Goal: Task Accomplishment & Management: Use online tool/utility

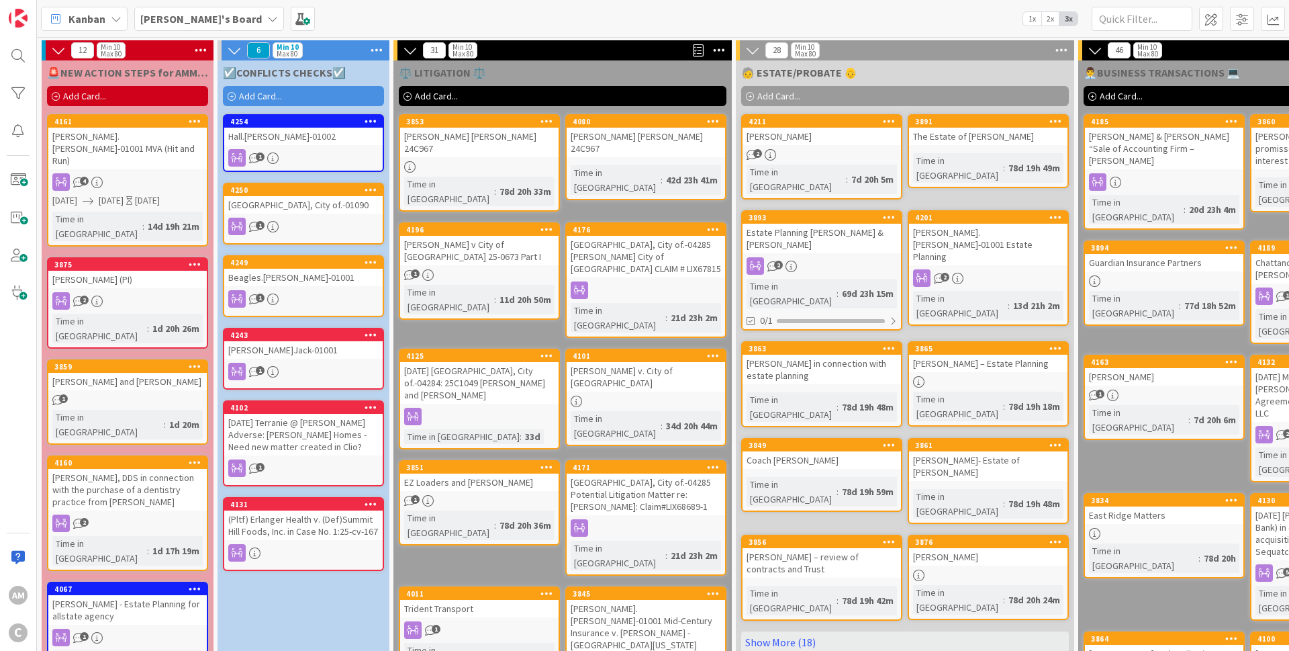
click at [256, 97] on span "Add Card..." at bounding box center [260, 96] width 43 height 12
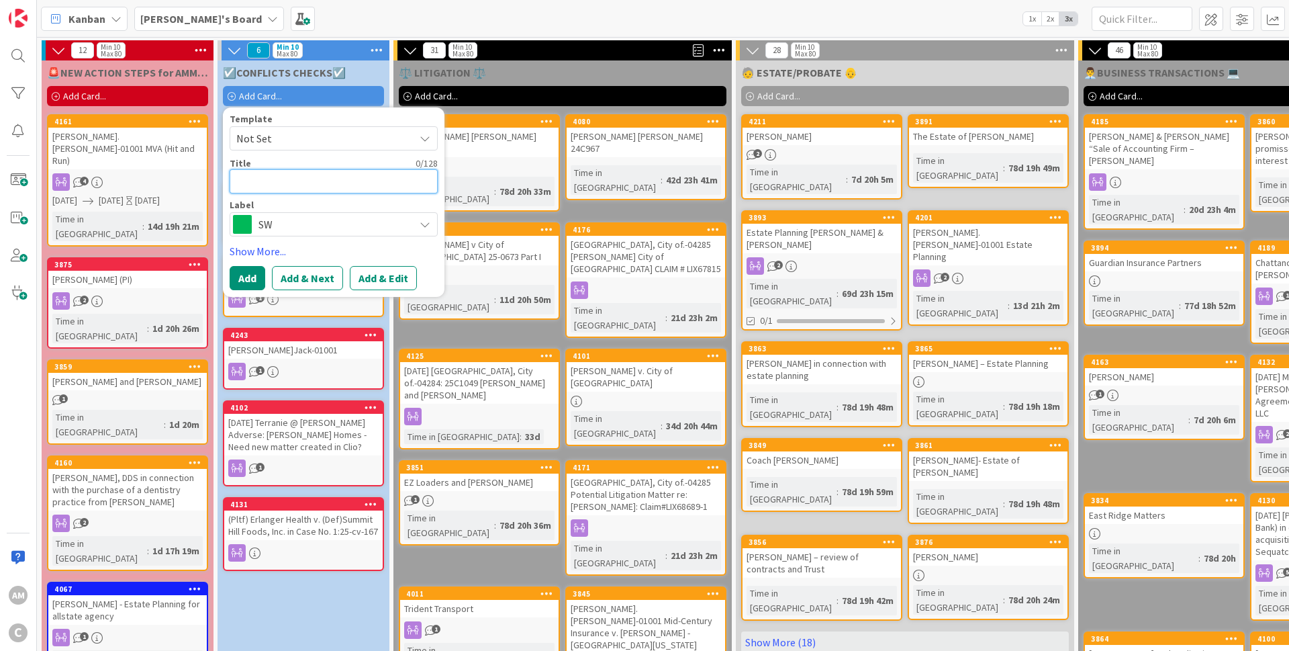
paste textarea "[PERSON_NAME].[PERSON_NAME]-01002 Formation of LLC for [GEOGRAPHIC_DATA] proper…"
type textarea "[PERSON_NAME].[PERSON_NAME]-01002 Formation of LLC for [GEOGRAPHIC_DATA] proper…"
type textarea "x"
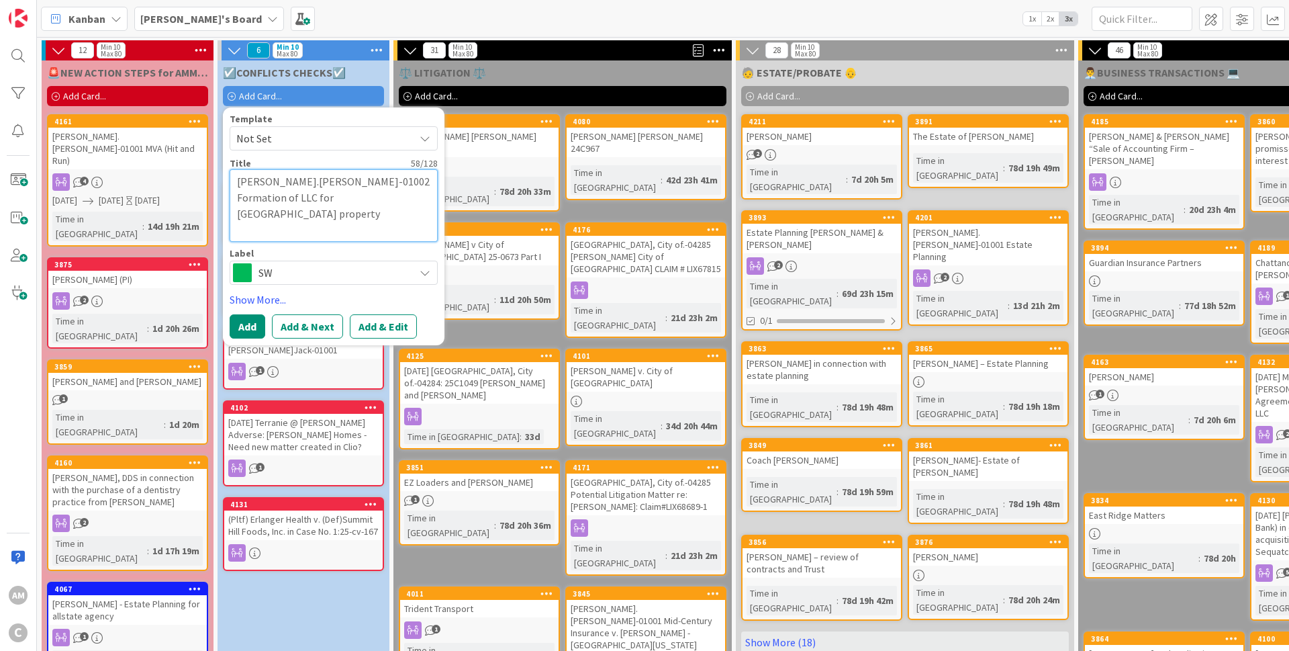
click at [243, 197] on textarea "[PERSON_NAME].[PERSON_NAME]-01002 Formation of LLC for [GEOGRAPHIC_DATA] proper…" at bounding box center [334, 205] width 208 height 73
type textarea "[PERSON_NAME].[PERSON_NAME]-01002 Formation of LLC for [GEOGRAPHIC_DATA] proper…"
type textarea "x"
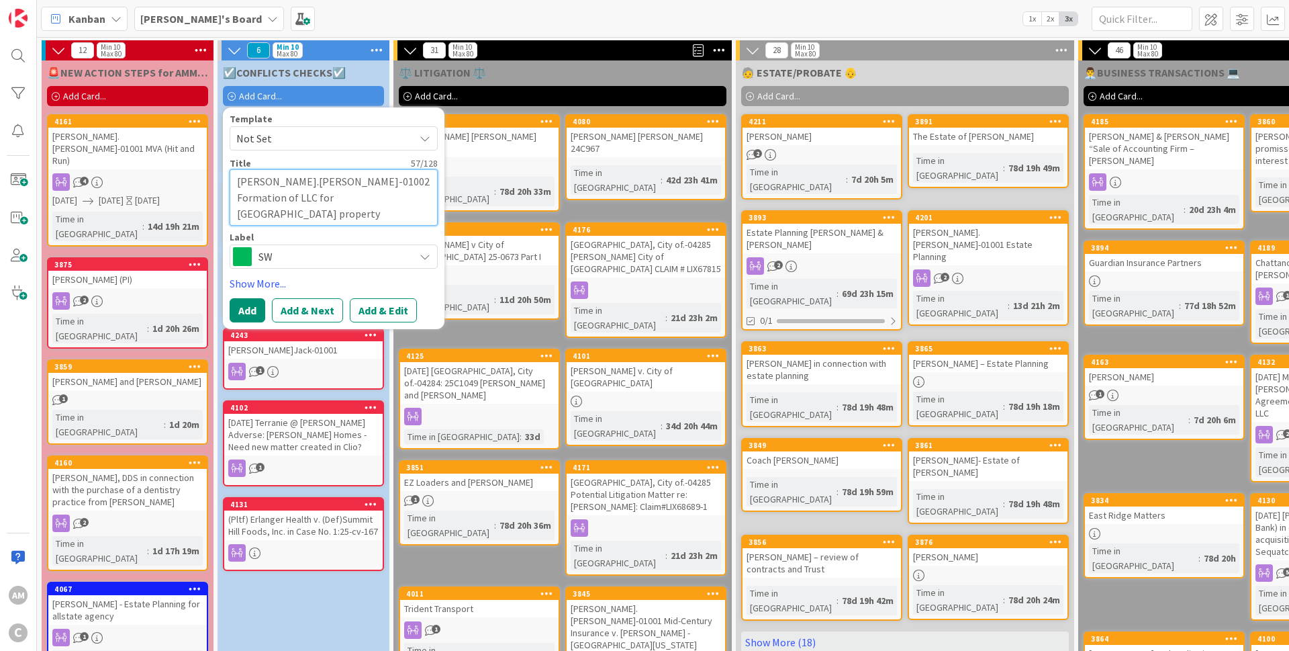
drag, startPoint x: 368, startPoint y: 189, endPoint x: 236, endPoint y: 196, distance: 131.8
click at [236, 196] on textarea "[PERSON_NAME].[PERSON_NAME]-01002 Formation of LLC for [GEOGRAPHIC_DATA] proper…" at bounding box center [334, 197] width 208 height 56
type textarea "[PERSON_NAME].[PERSON_NAME]-01002"
type textarea "x"
type textarea "[PERSON_NAME].[PERSON_NAME]-01002"
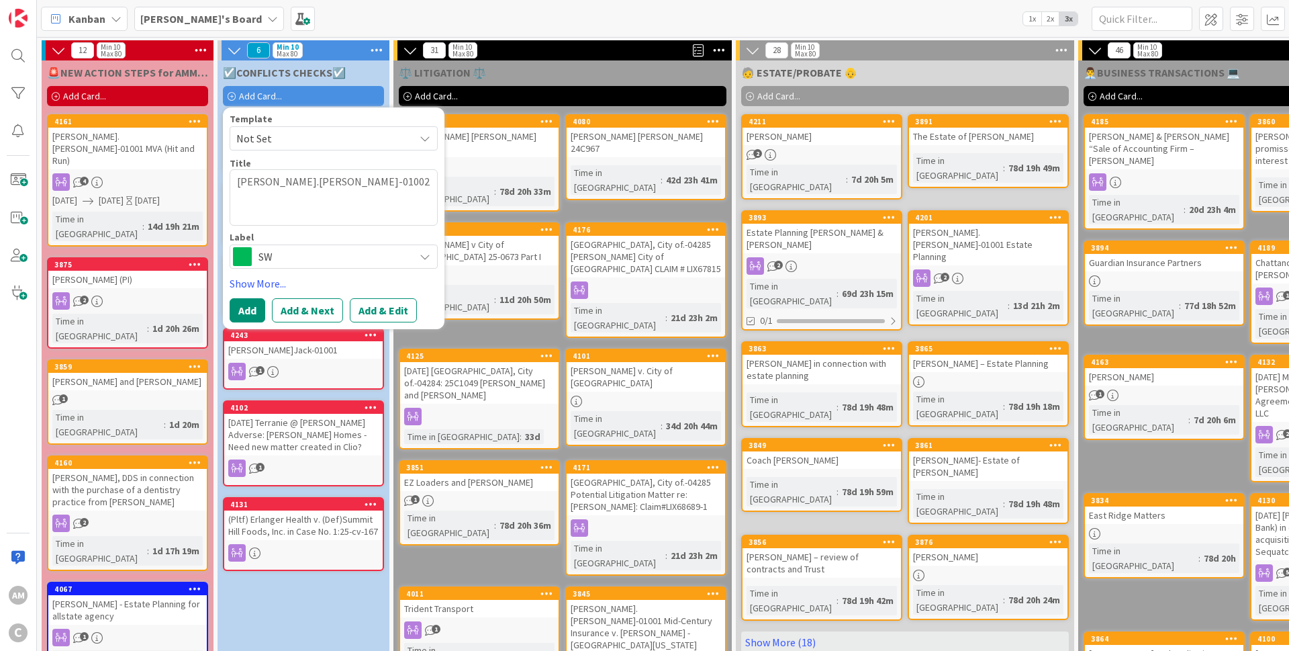
click at [282, 249] on span "SW" at bounding box center [333, 256] width 149 height 19
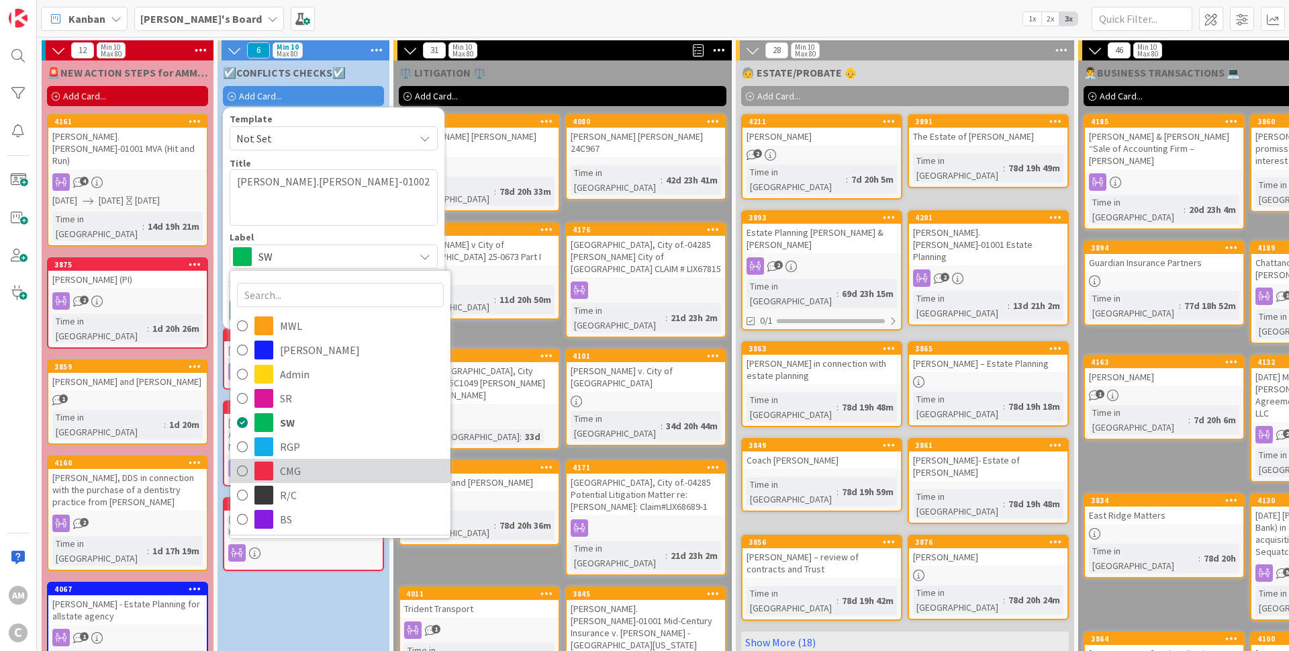
click at [290, 470] on span "CMG" at bounding box center [362, 471] width 164 height 20
type textarea "x"
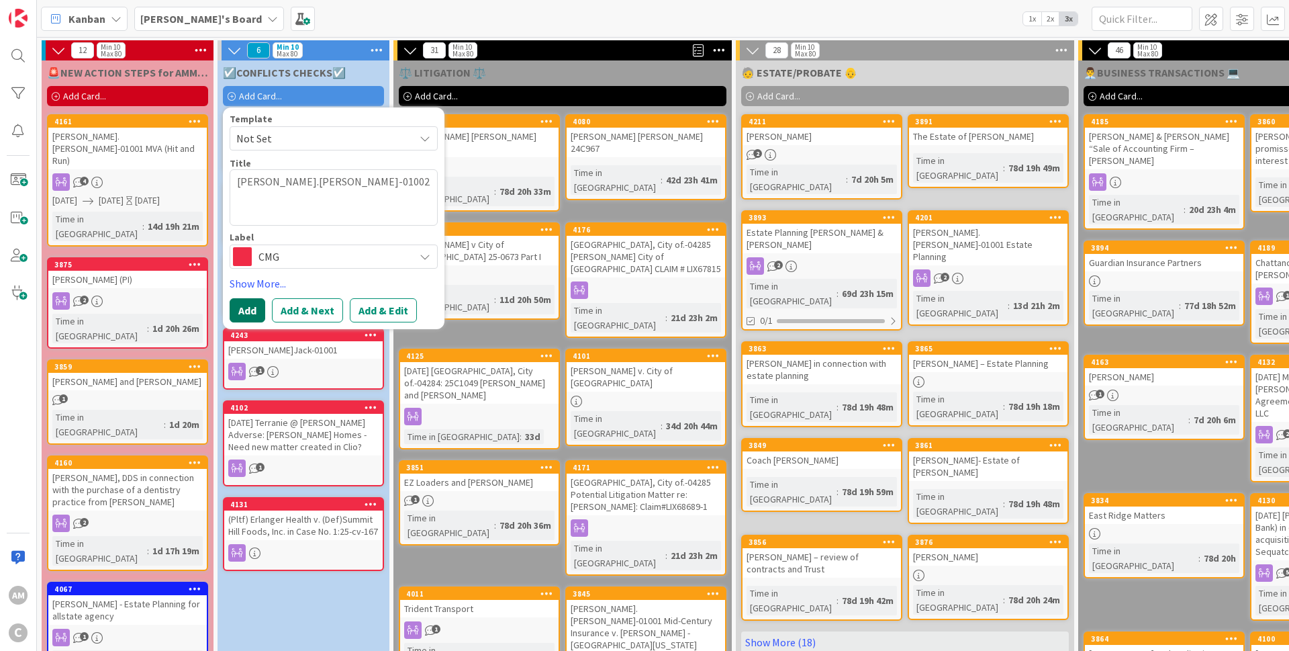
click at [240, 304] on button "Add" at bounding box center [248, 310] width 36 height 24
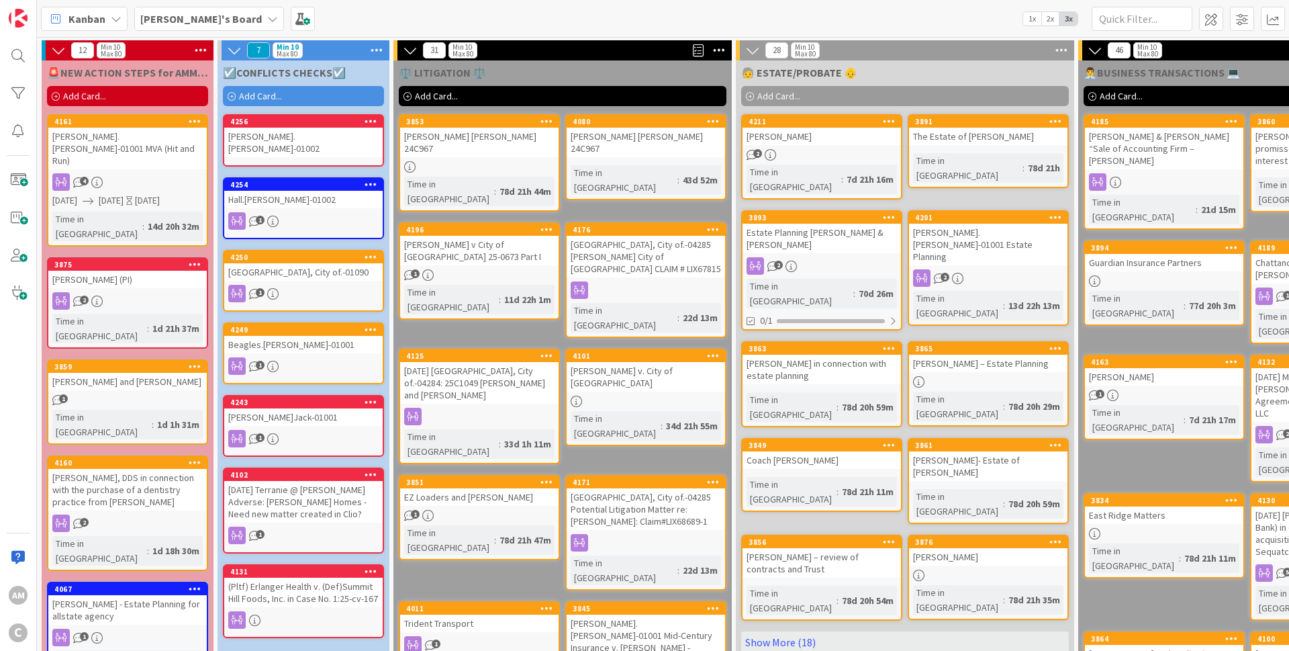
click at [328, 144] on div "[PERSON_NAME].[PERSON_NAME]-01002" at bounding box center [303, 143] width 158 height 30
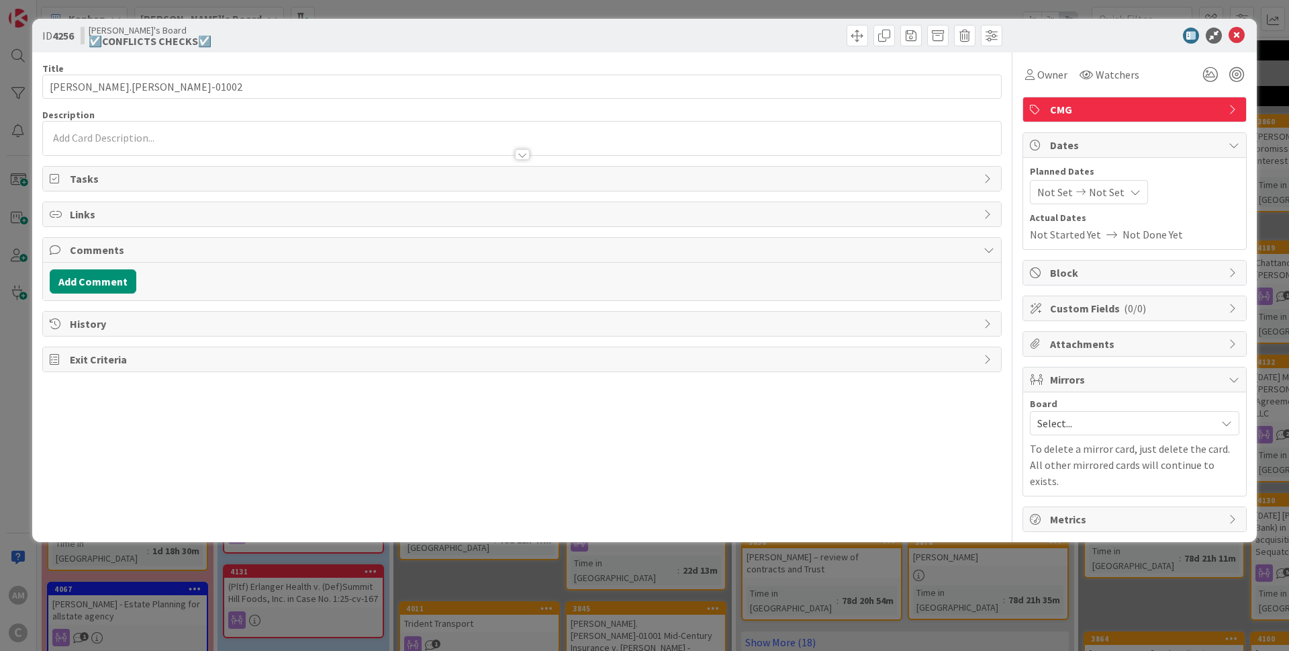
click at [168, 143] on div at bounding box center [522, 148] width 958 height 14
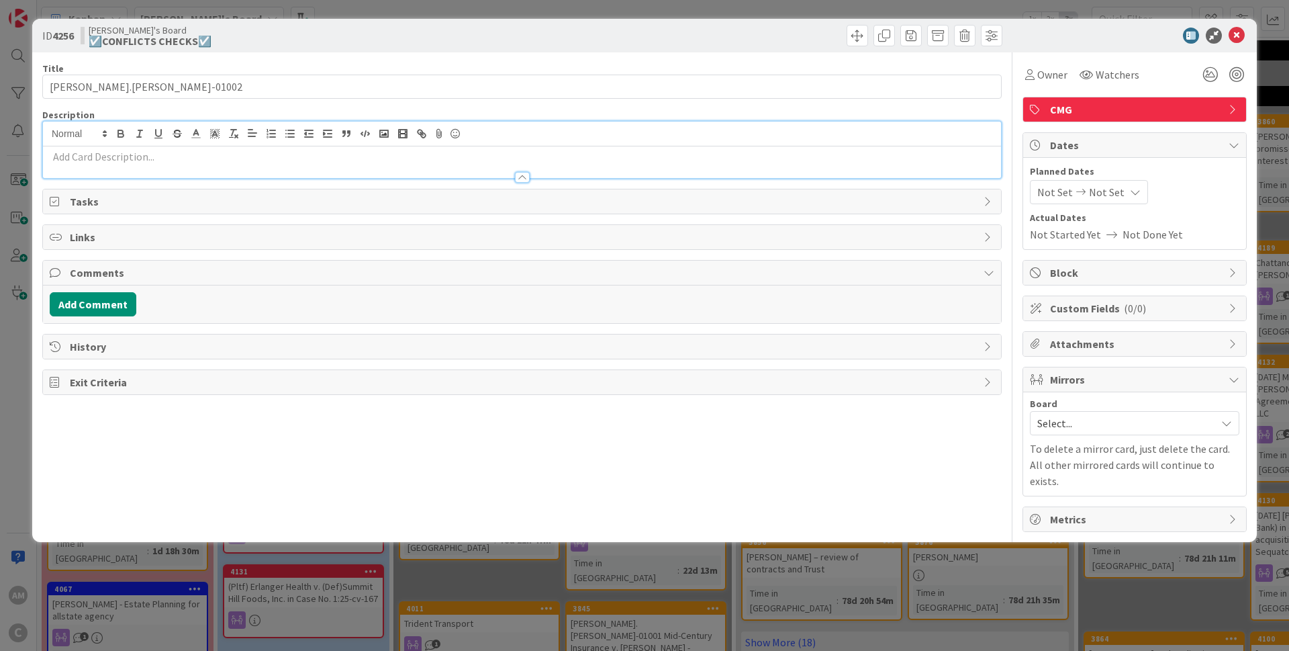
click at [142, 173] on div at bounding box center [522, 171] width 958 height 14
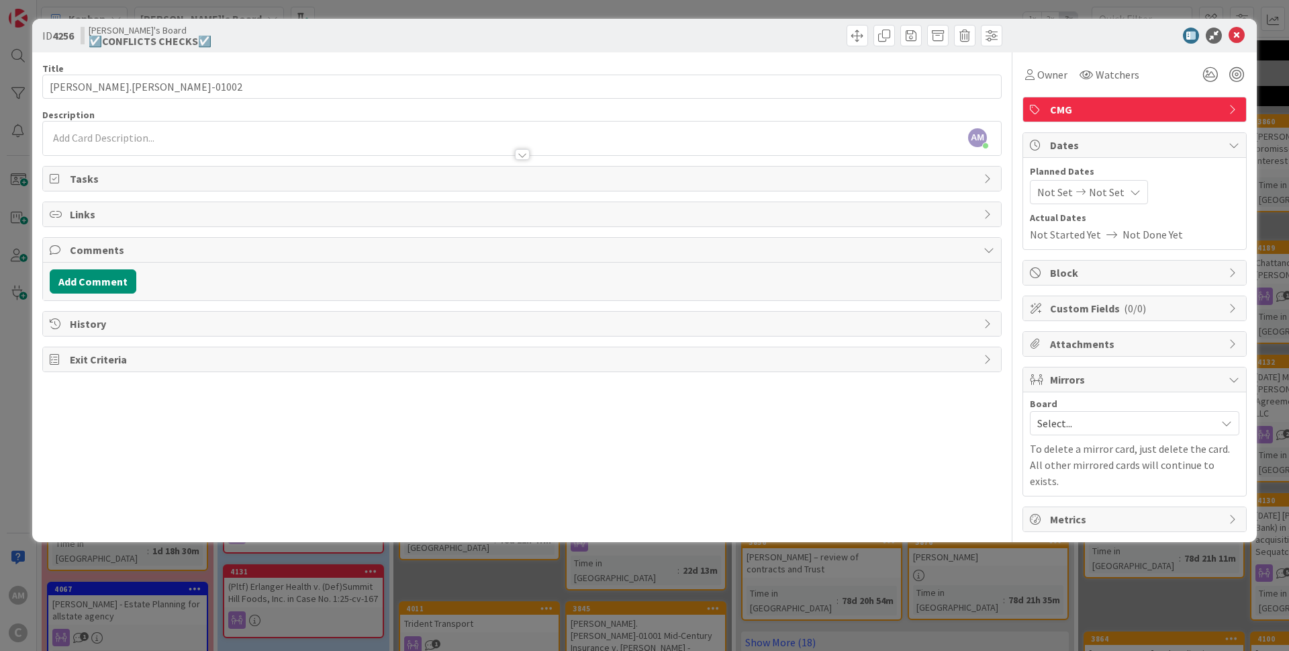
click at [143, 142] on div at bounding box center [522, 148] width 958 height 14
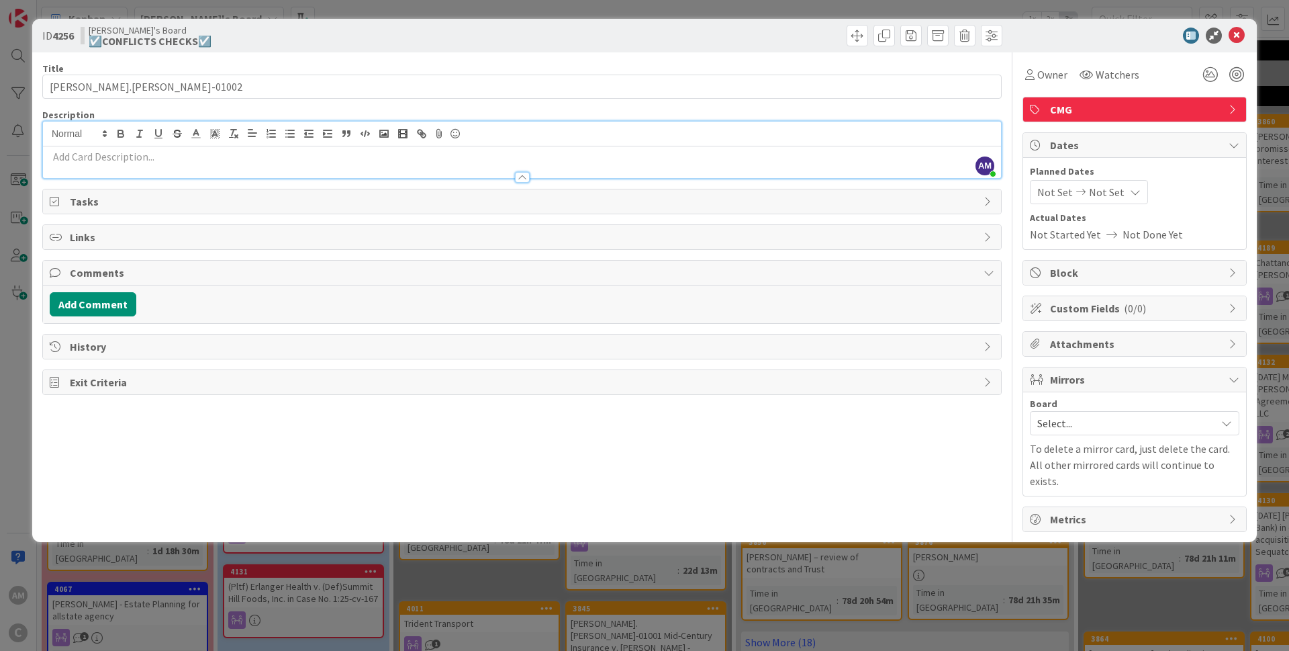
click at [132, 158] on p at bounding box center [522, 156] width 945 height 15
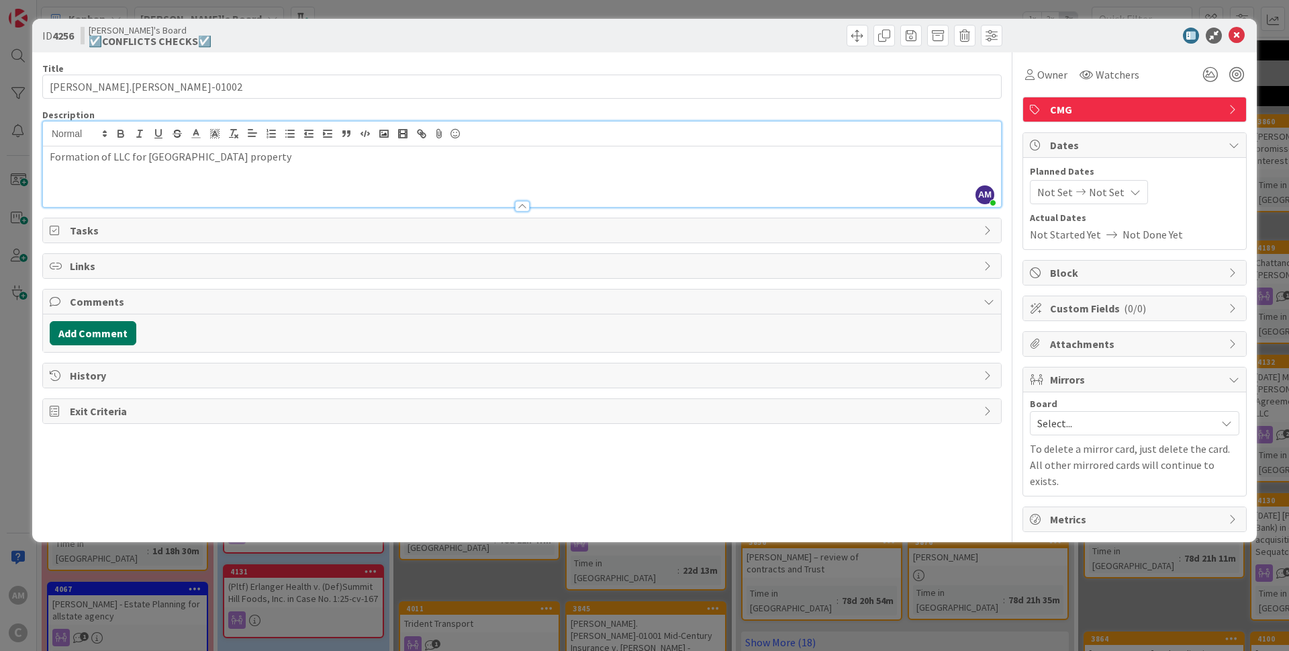
click at [118, 332] on button "Add Comment" at bounding box center [93, 333] width 87 height 24
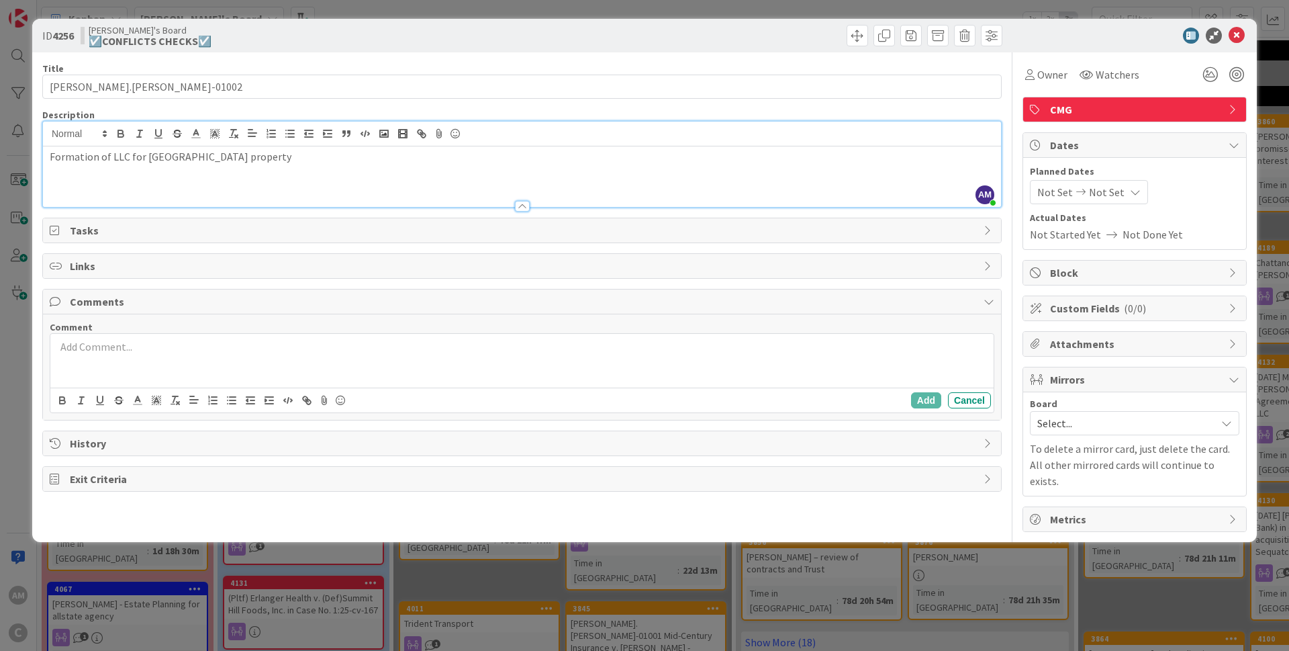
type input "[PERSON_NAME].[PERSON_NAME]-01002"
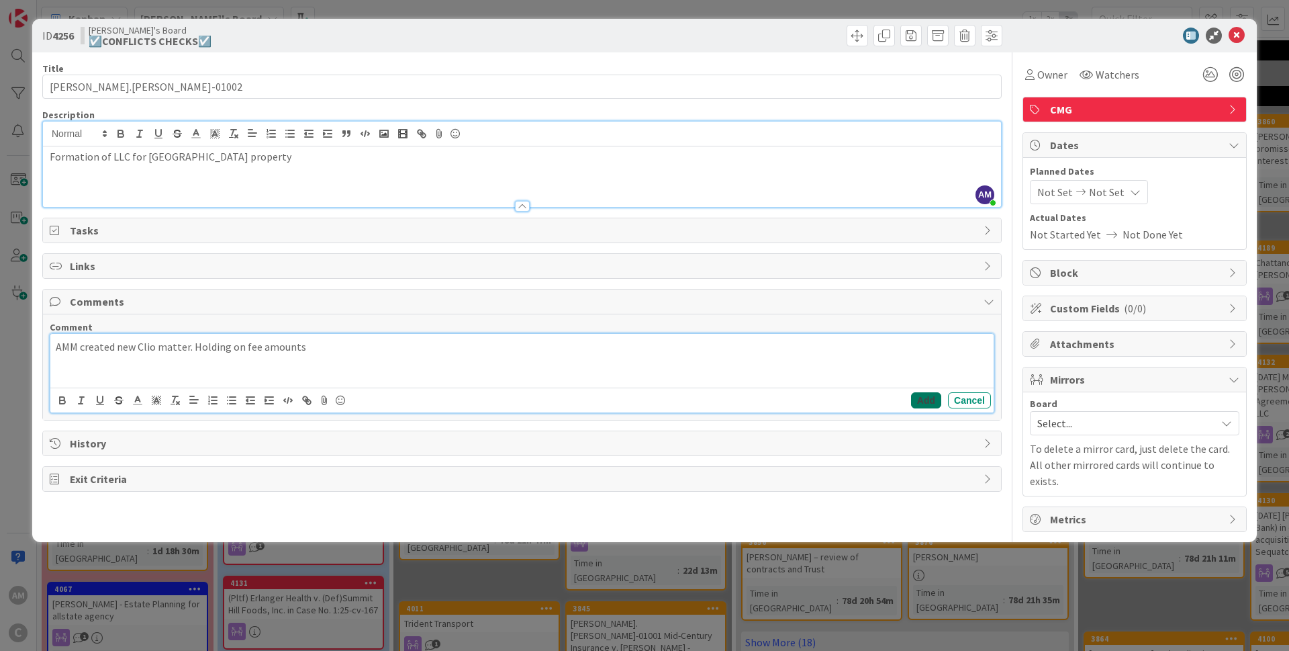
click at [925, 401] on button "Add" at bounding box center [926, 400] width 30 height 16
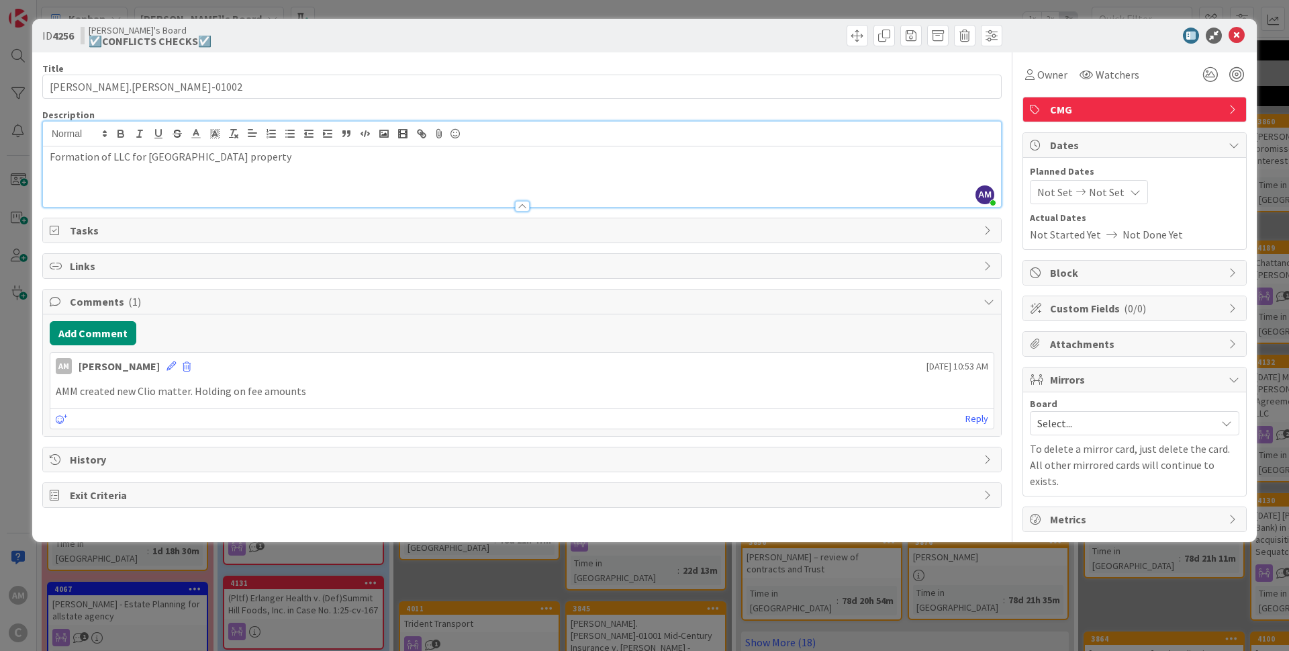
click at [1096, 372] on span "Mirrors" at bounding box center [1136, 379] width 172 height 16
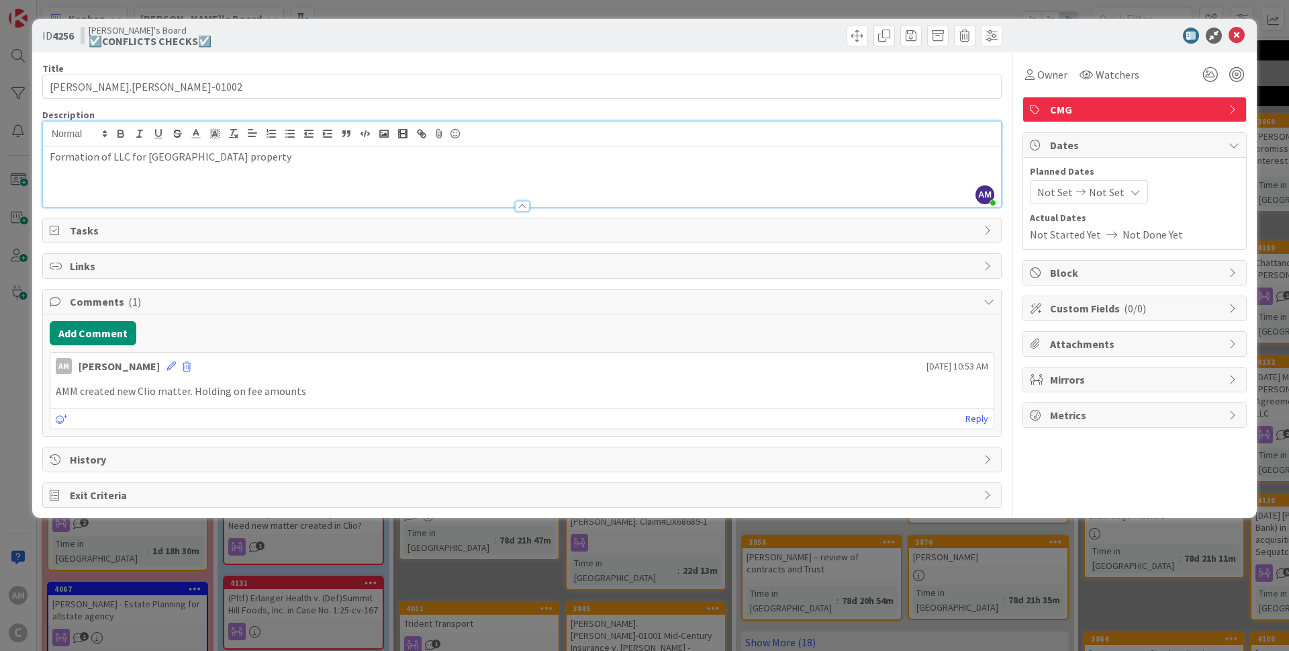
click at [1111, 379] on span "Mirrors" at bounding box center [1136, 379] width 172 height 16
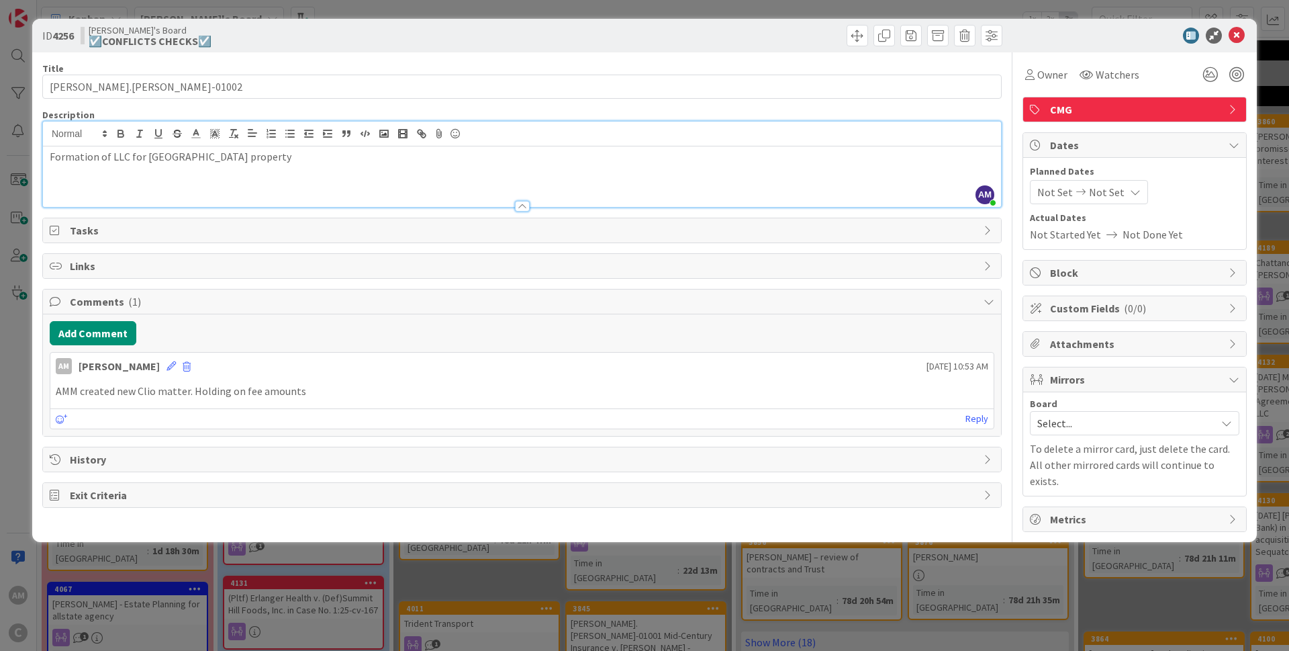
click at [1095, 417] on span "Select..." at bounding box center [1123, 423] width 172 height 19
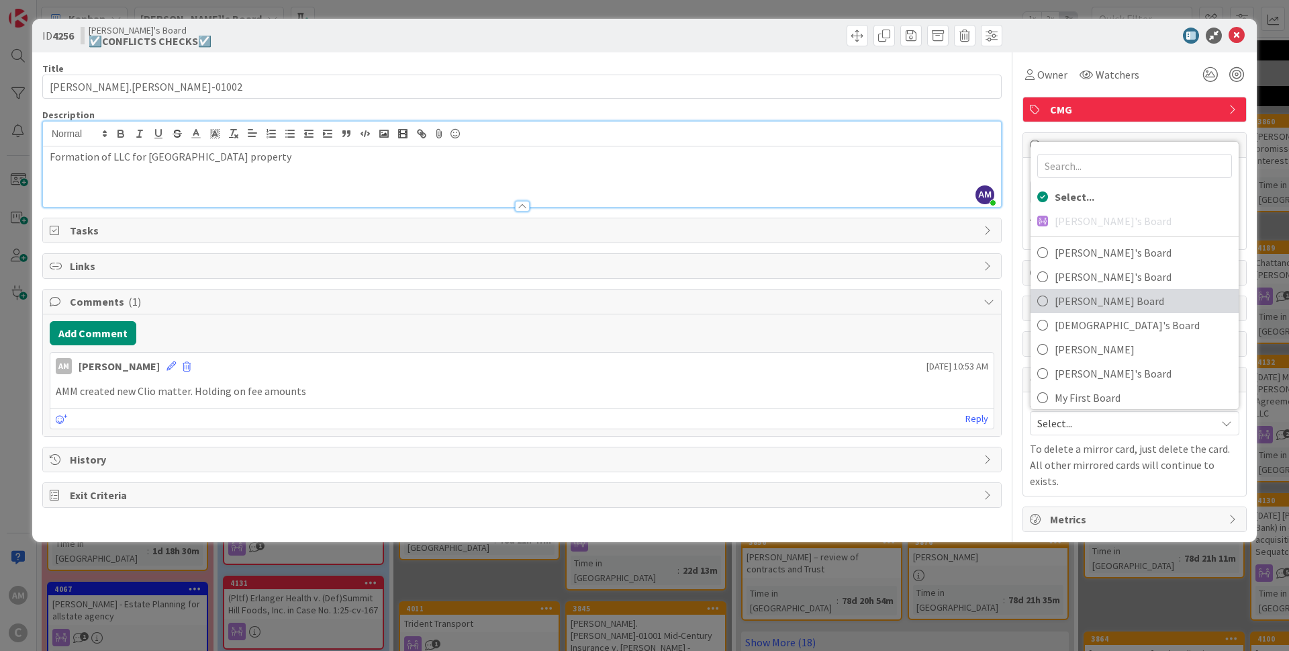
click at [1081, 299] on span "[PERSON_NAME] Board" at bounding box center [1143, 301] width 177 height 20
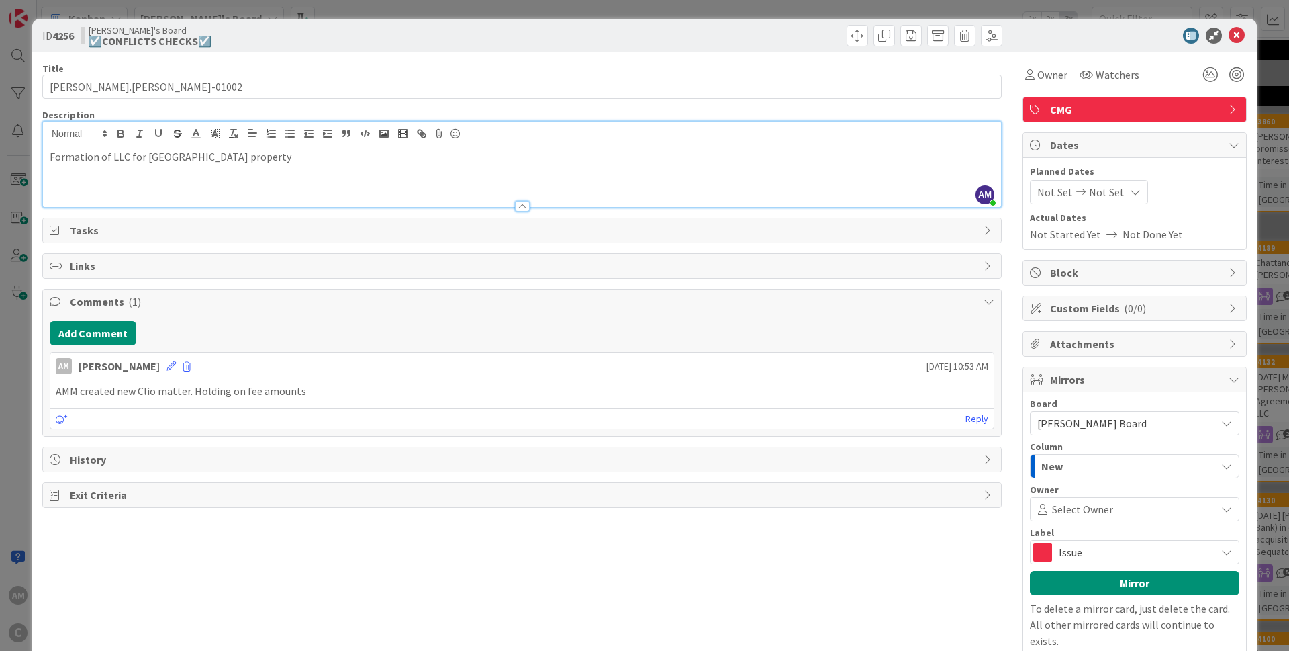
click at [1101, 554] on span "Issue" at bounding box center [1134, 552] width 150 height 19
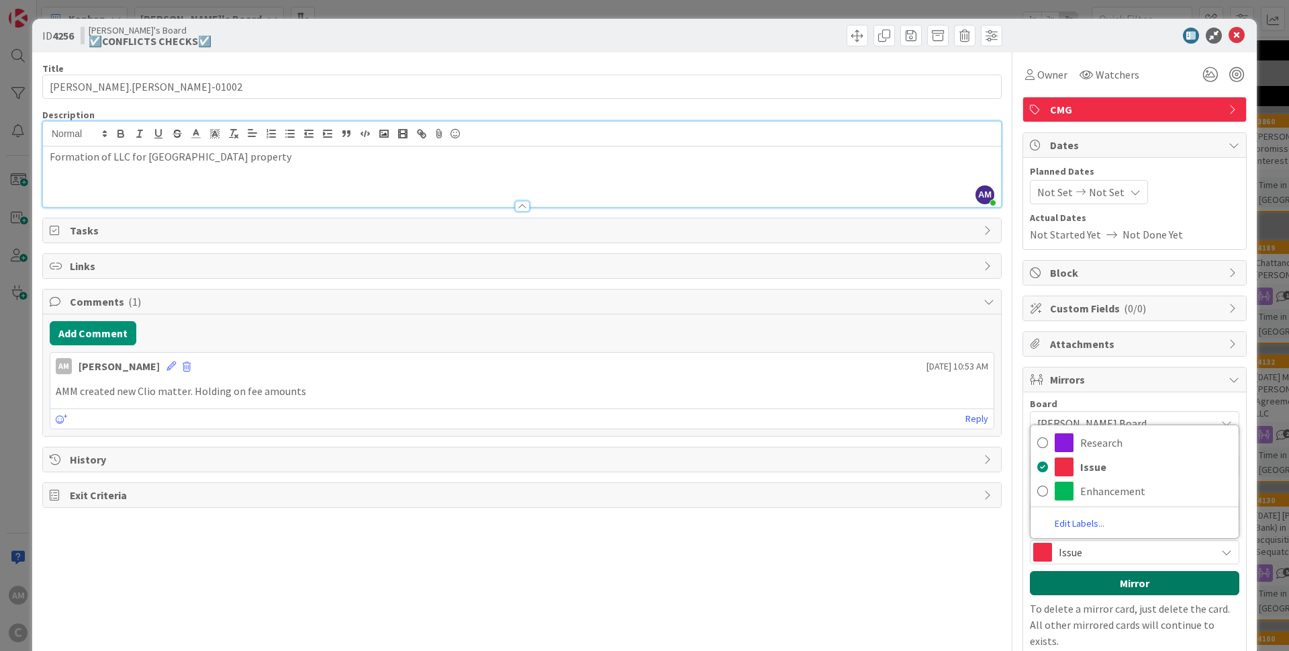
click at [1090, 582] on button "Mirror" at bounding box center [1134, 583] width 209 height 24
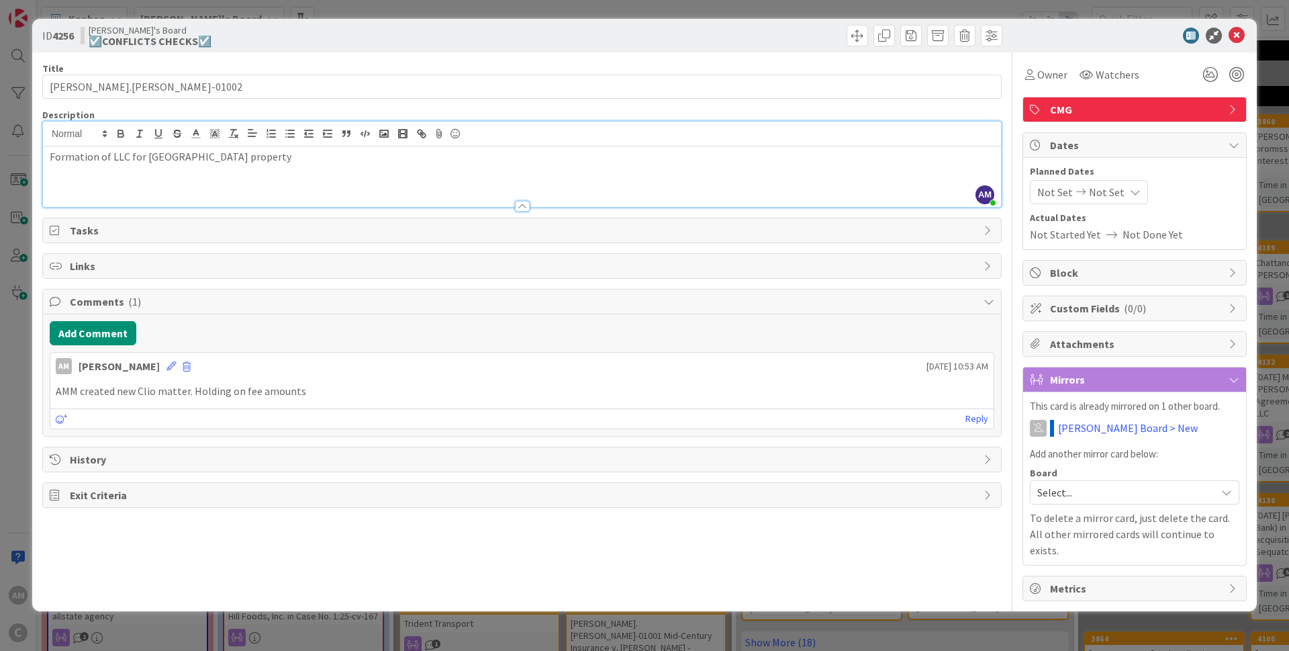
click at [1078, 492] on span "Select..." at bounding box center [1123, 492] width 172 height 19
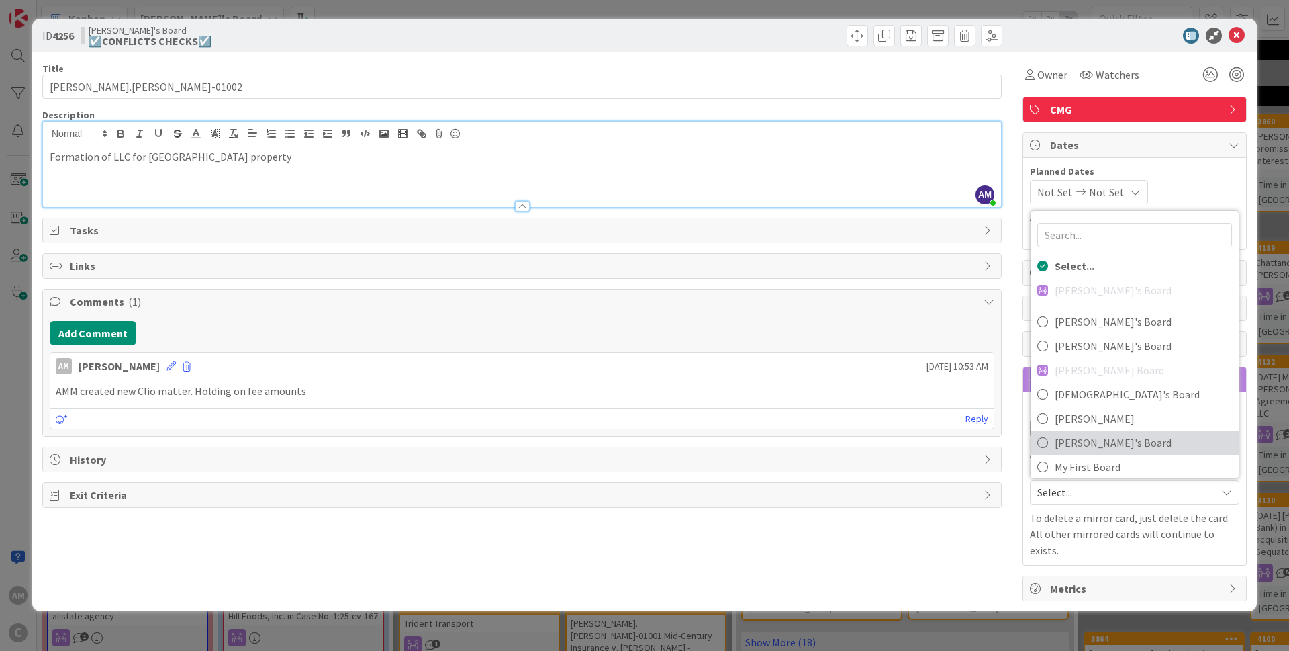
click at [1090, 436] on span "[PERSON_NAME]'s Board" at bounding box center [1143, 442] width 177 height 20
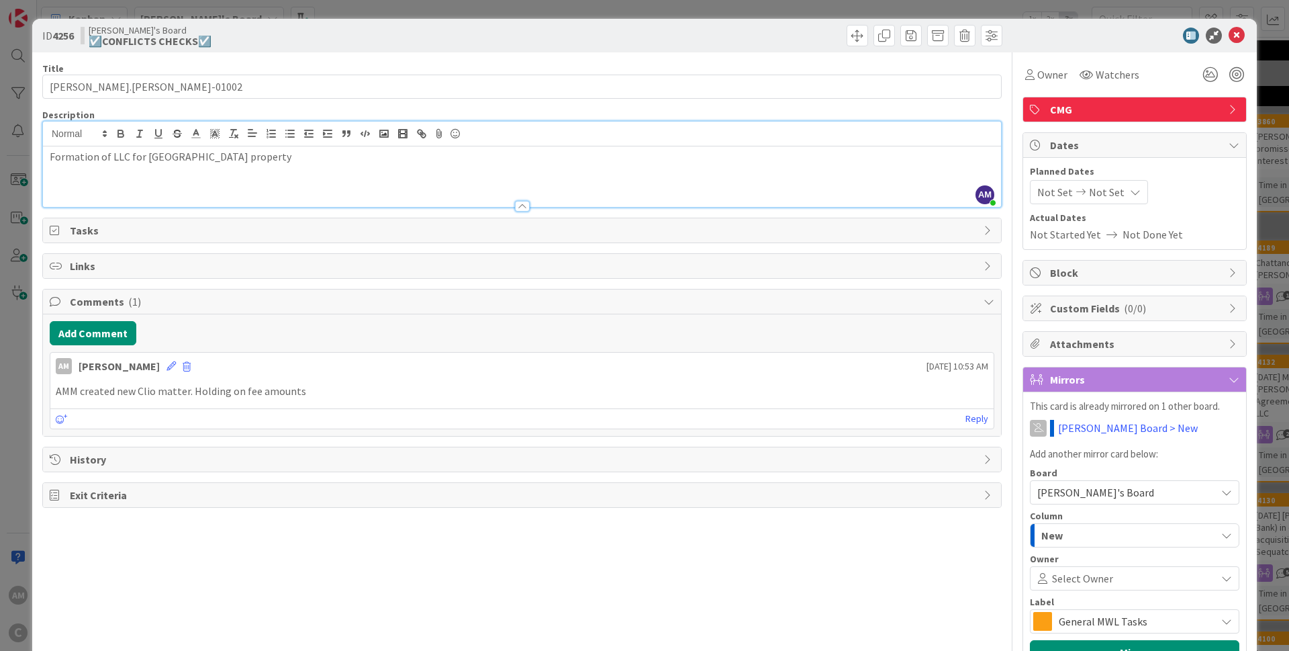
click at [1089, 538] on div "New" at bounding box center [1127, 534] width 178 height 21
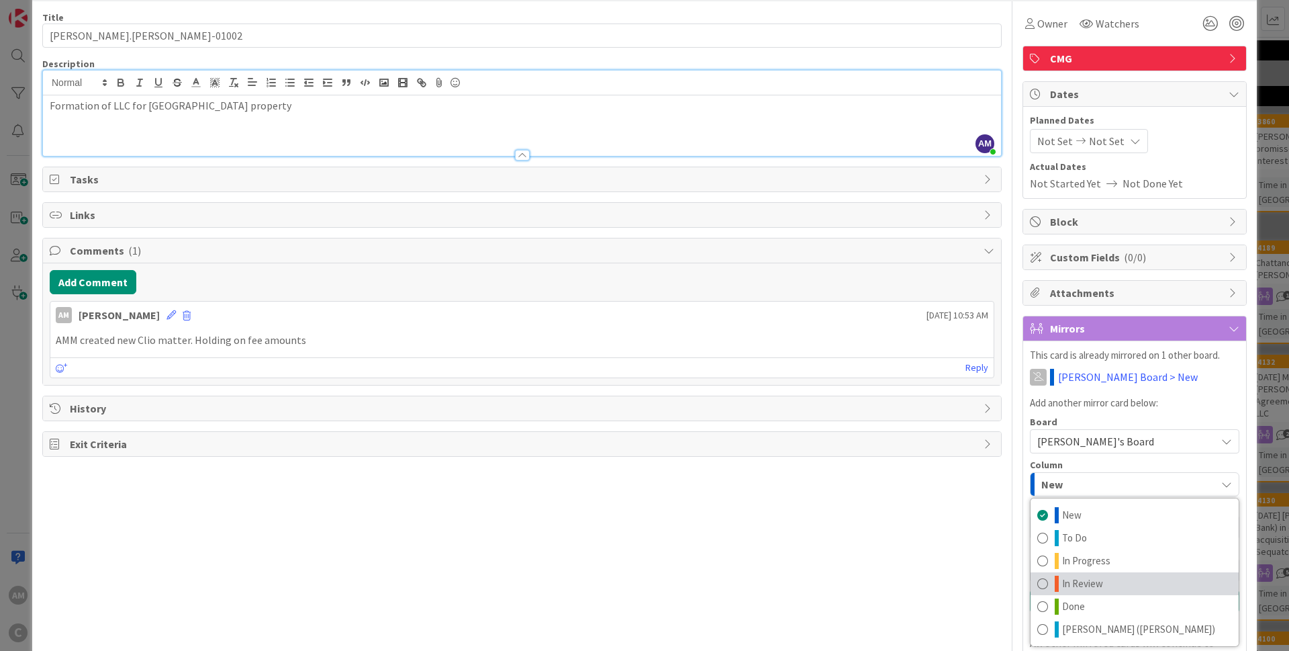
scroll to position [123, 0]
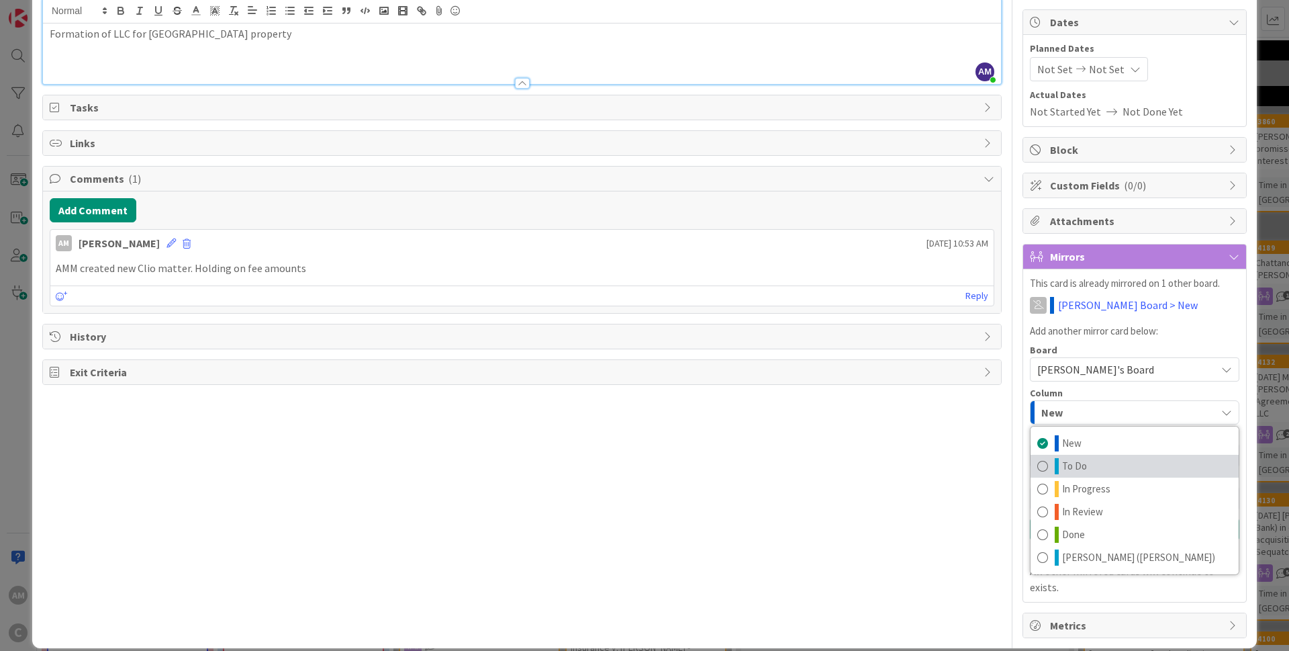
click at [1066, 471] on span "To Do" at bounding box center [1074, 466] width 25 height 16
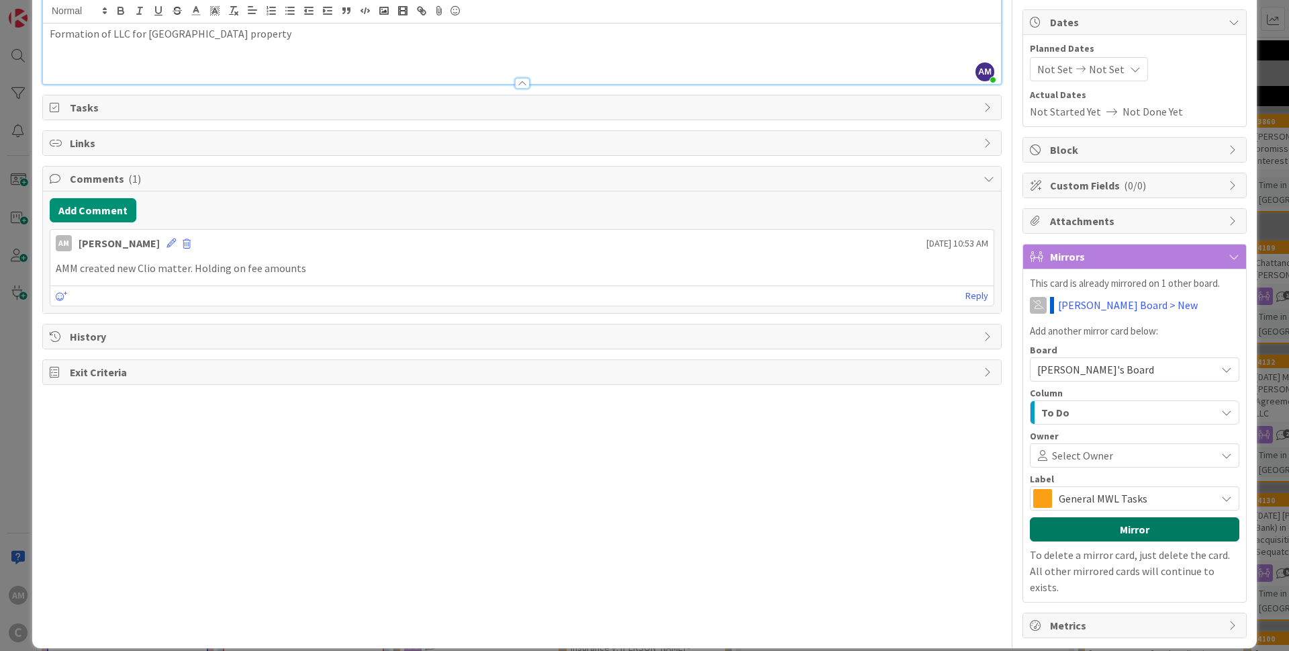
click at [1117, 533] on button "Mirror" at bounding box center [1134, 529] width 209 height 24
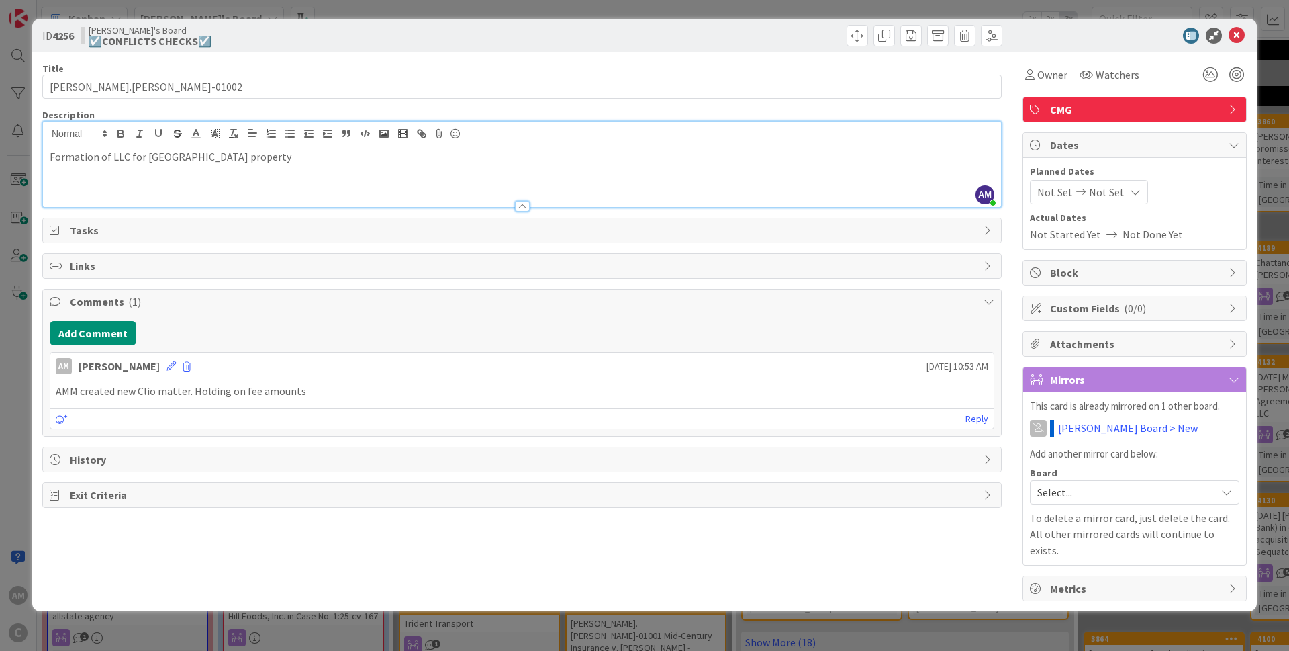
scroll to position [0, 0]
type input "[PERSON_NAME].[PERSON_NAME]-01002"
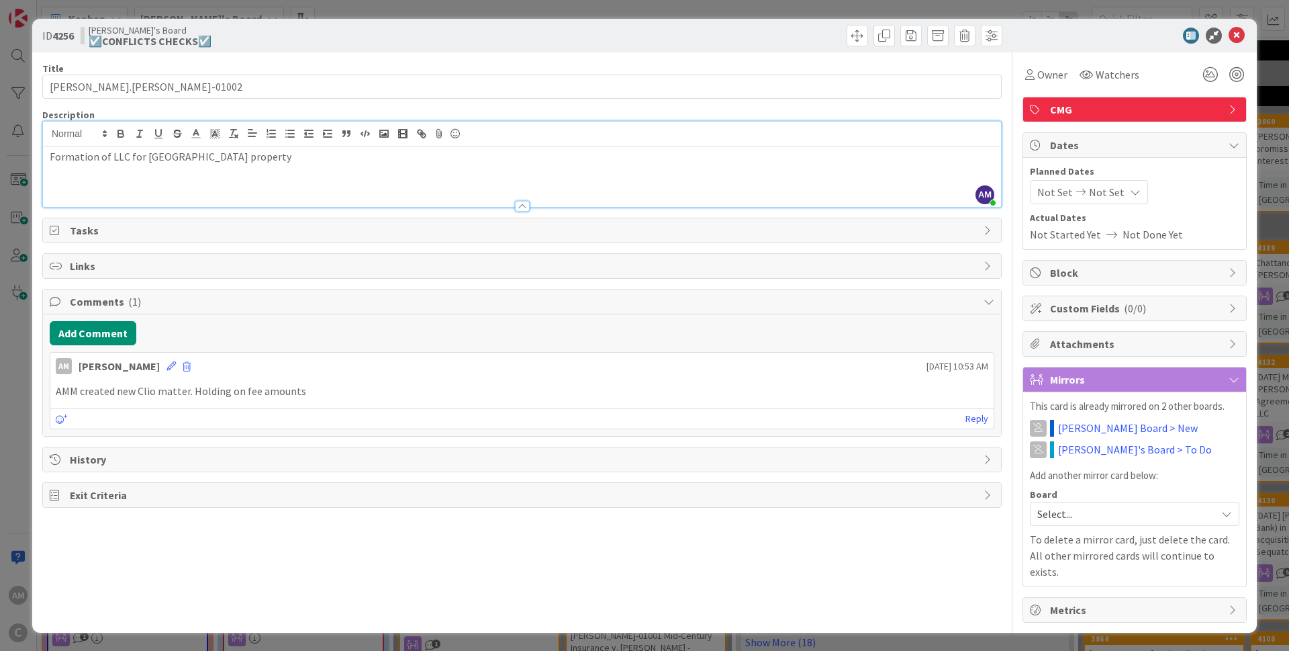
click at [1245, 34] on div at bounding box center [1128, 36] width 238 height 16
click at [1243, 34] on icon at bounding box center [1237, 36] width 16 height 16
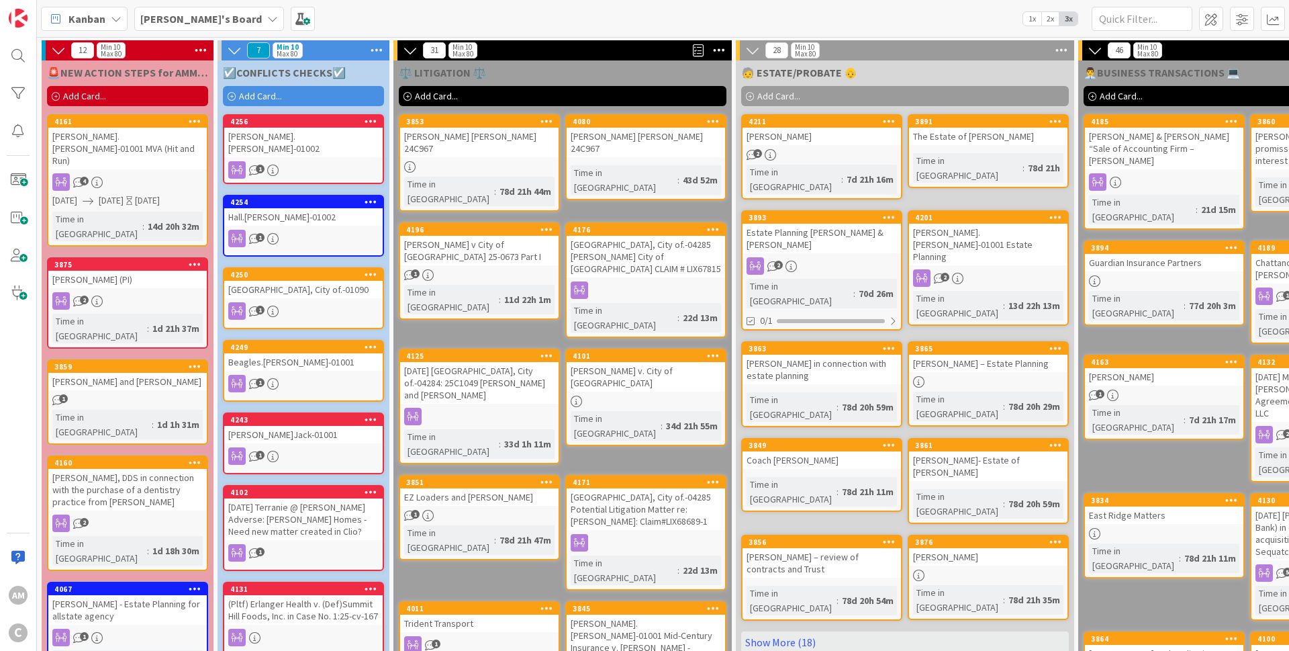
click at [197, 27] on div "[PERSON_NAME]'s Board" at bounding box center [209, 19] width 150 height 24
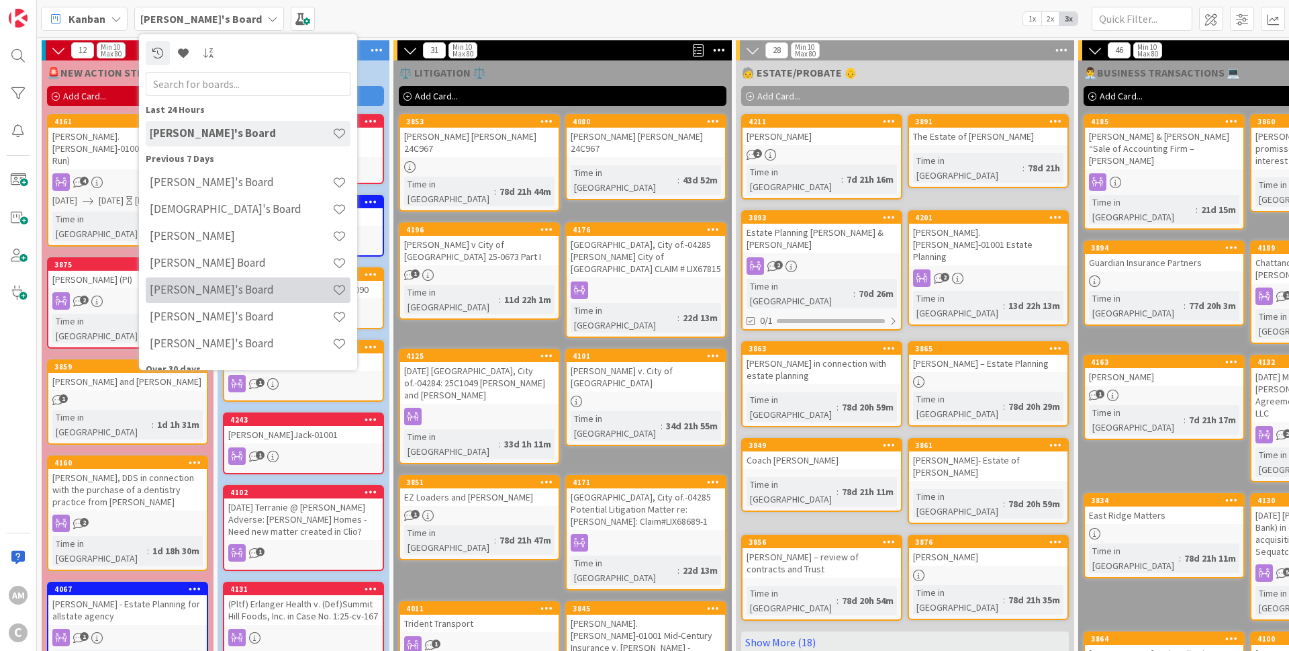
click at [203, 287] on h4 "[PERSON_NAME]'s Board" at bounding box center [241, 289] width 183 height 13
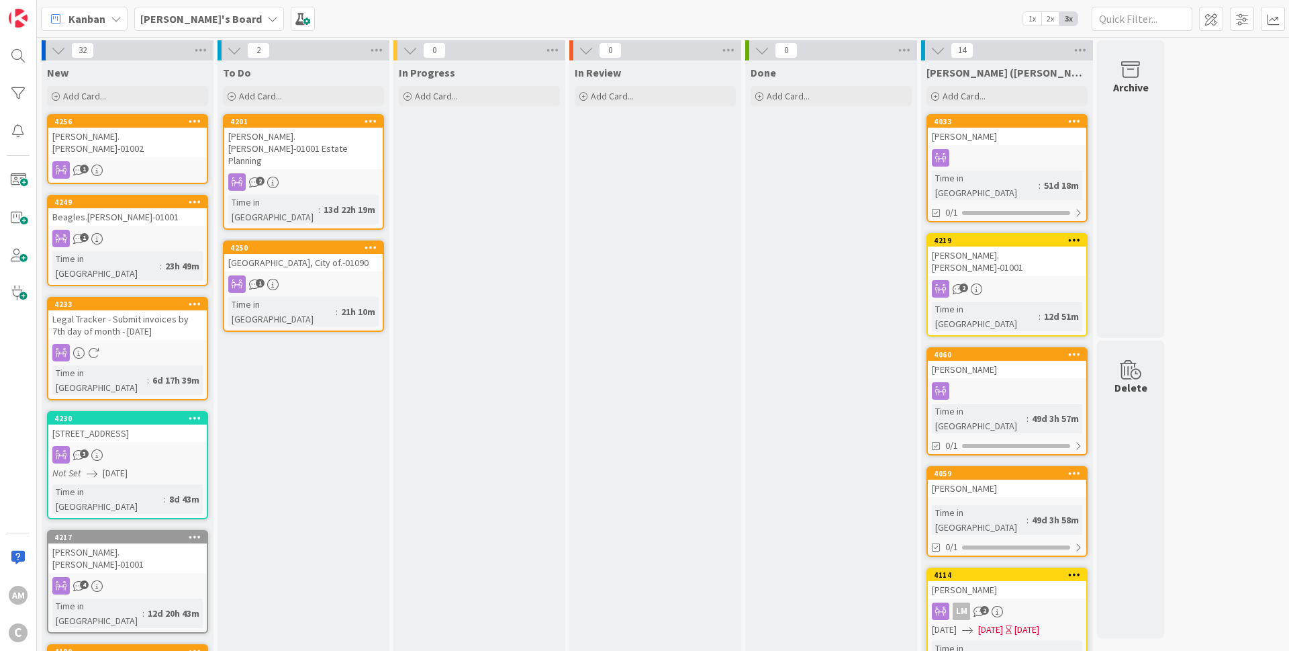
drag, startPoint x: 539, startPoint y: 453, endPoint x: 547, endPoint y: 449, distance: 8.8
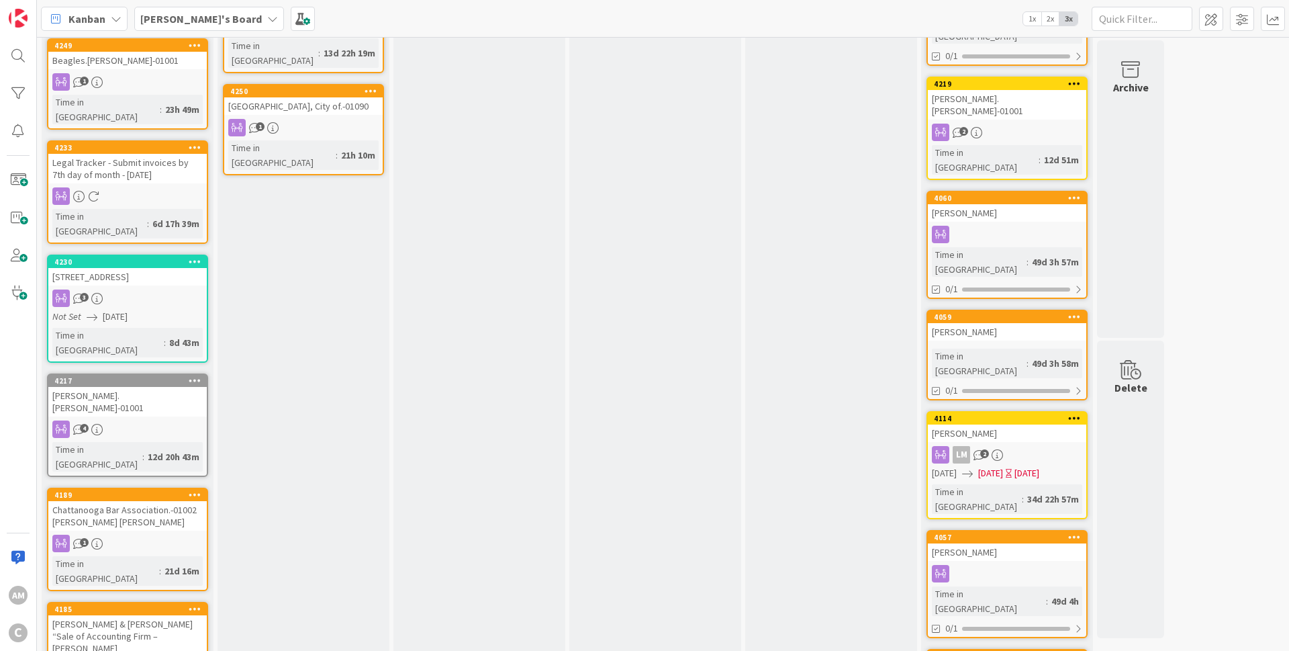
scroll to position [161, 0]
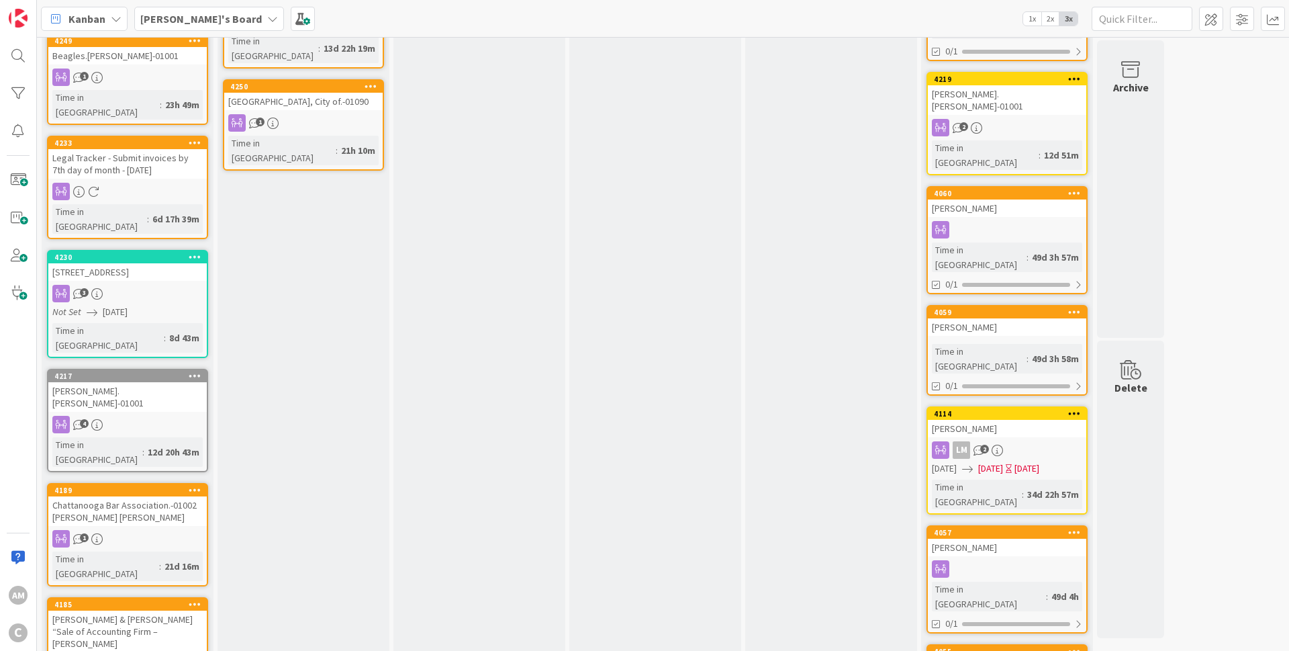
click at [142, 416] on div "4" at bounding box center [127, 424] width 158 height 17
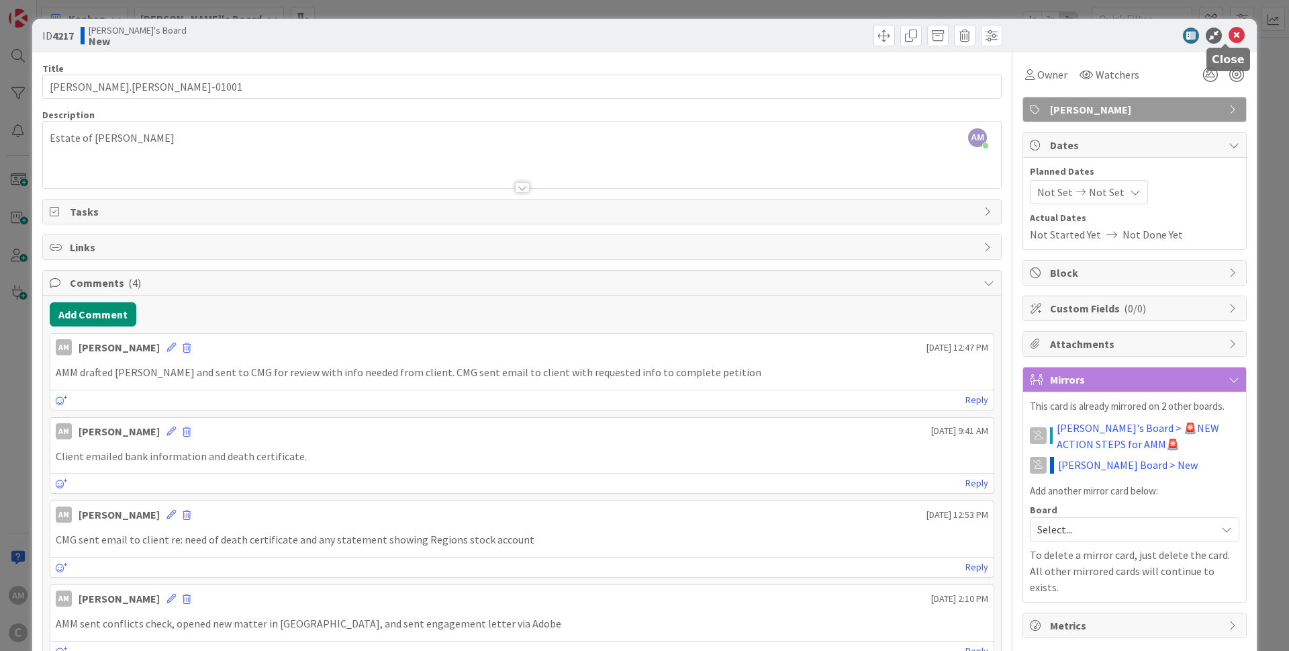
click at [1232, 34] on icon at bounding box center [1237, 36] width 16 height 16
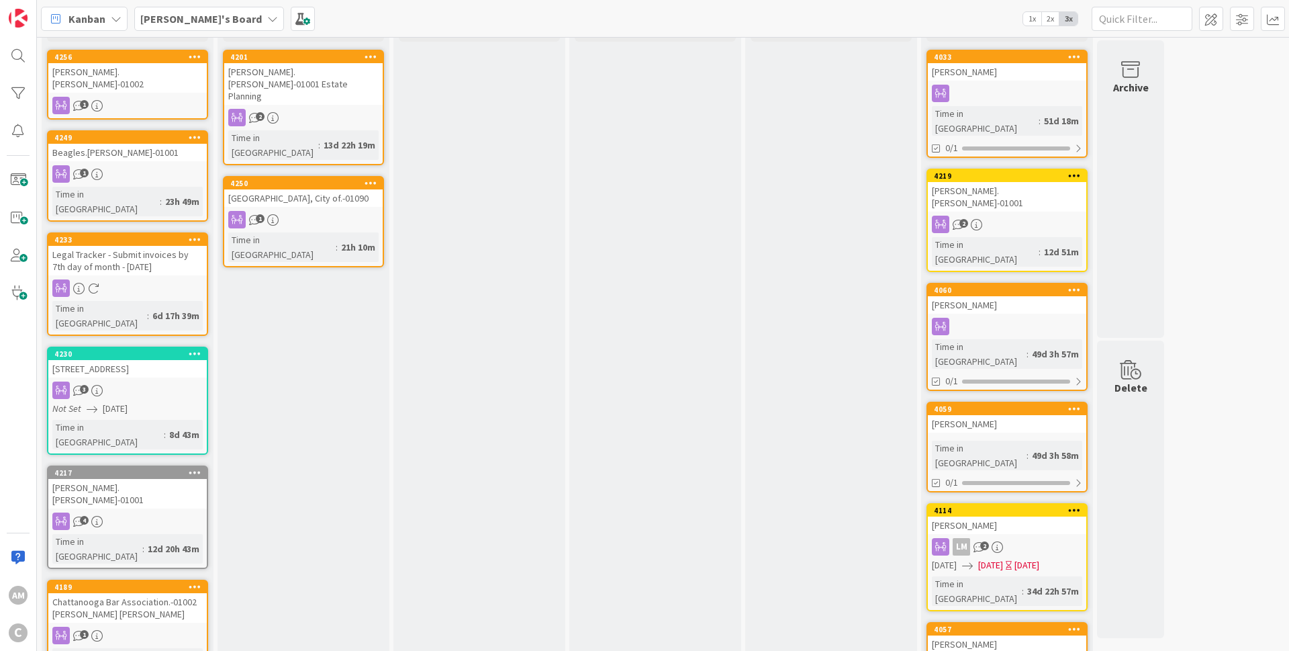
scroll to position [161, 0]
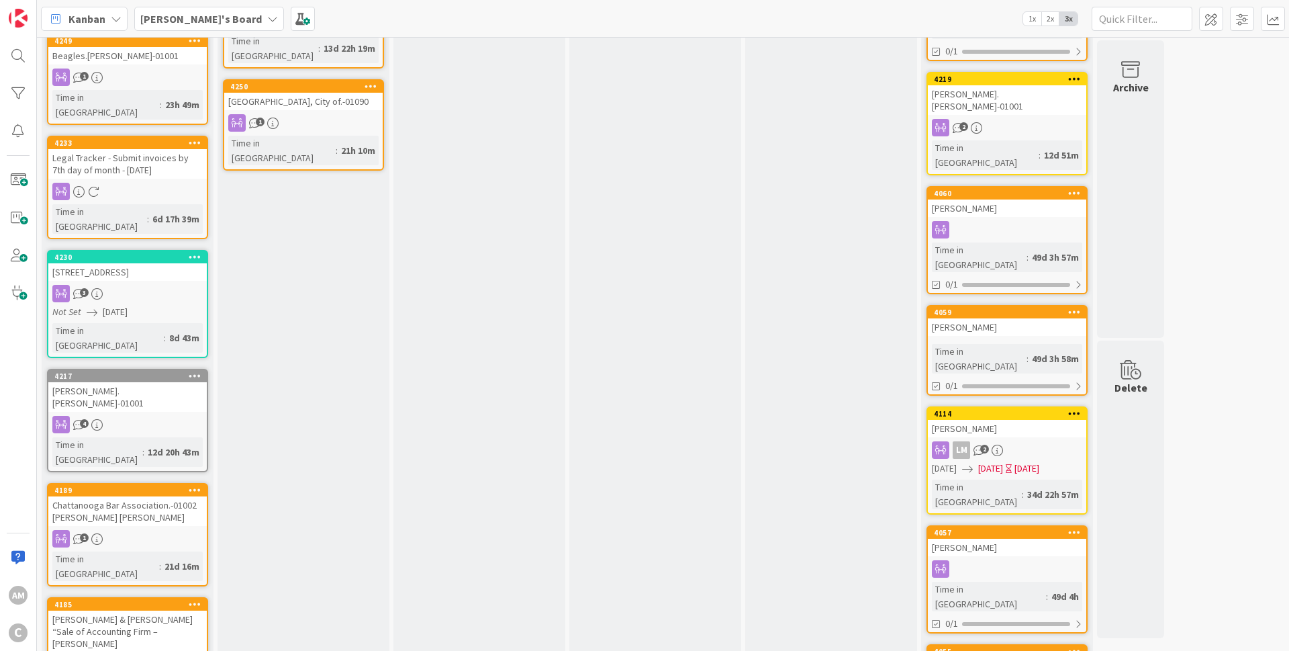
click at [205, 19] on div "[PERSON_NAME]'s Board" at bounding box center [209, 19] width 150 height 24
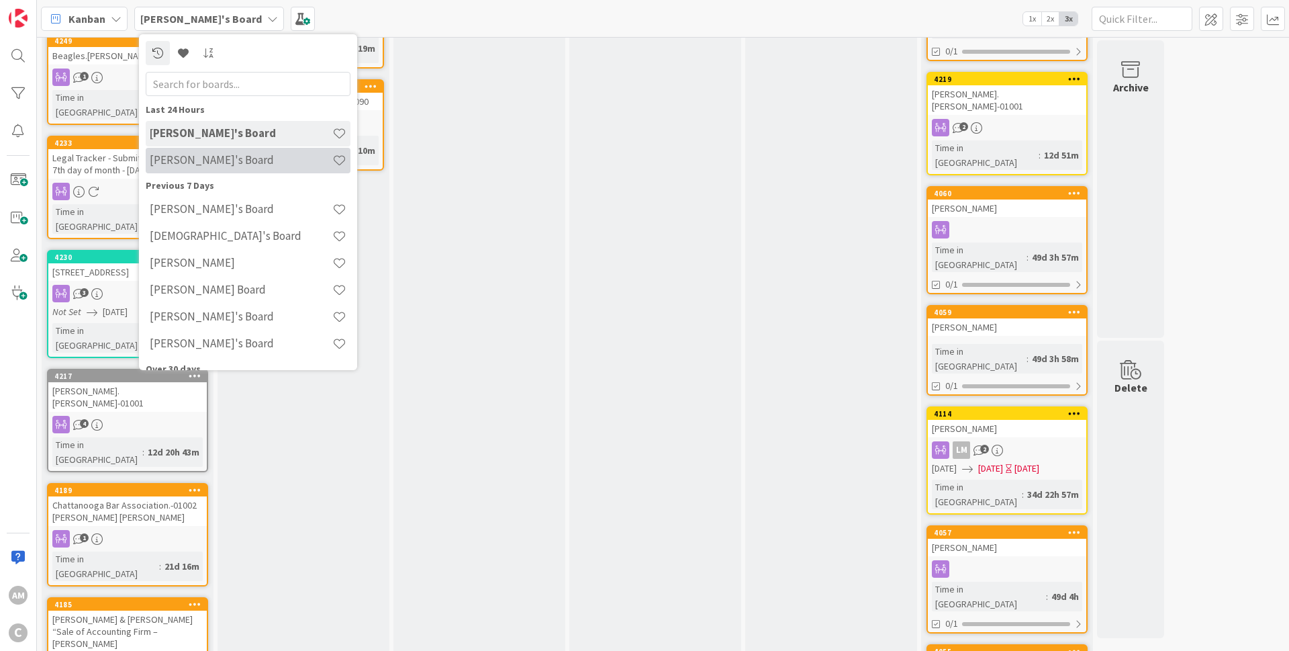
click at [180, 164] on h4 "[PERSON_NAME]'s Board" at bounding box center [241, 159] width 183 height 13
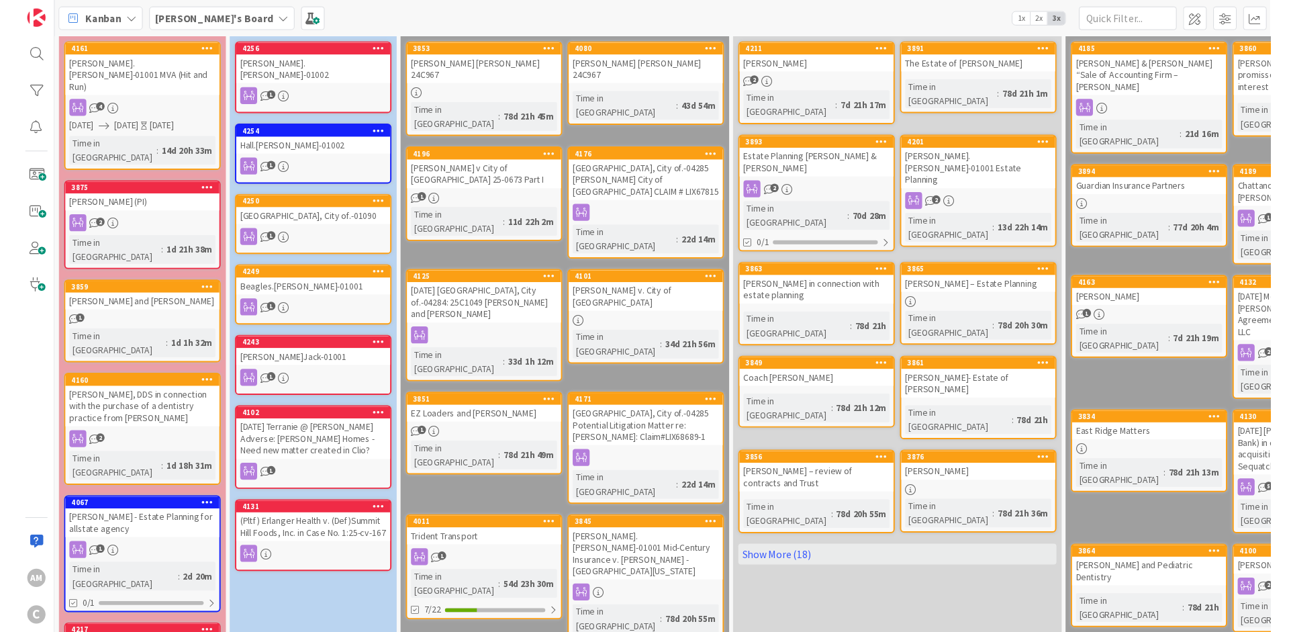
scroll to position [81, 0]
